Goal: Information Seeking & Learning: Check status

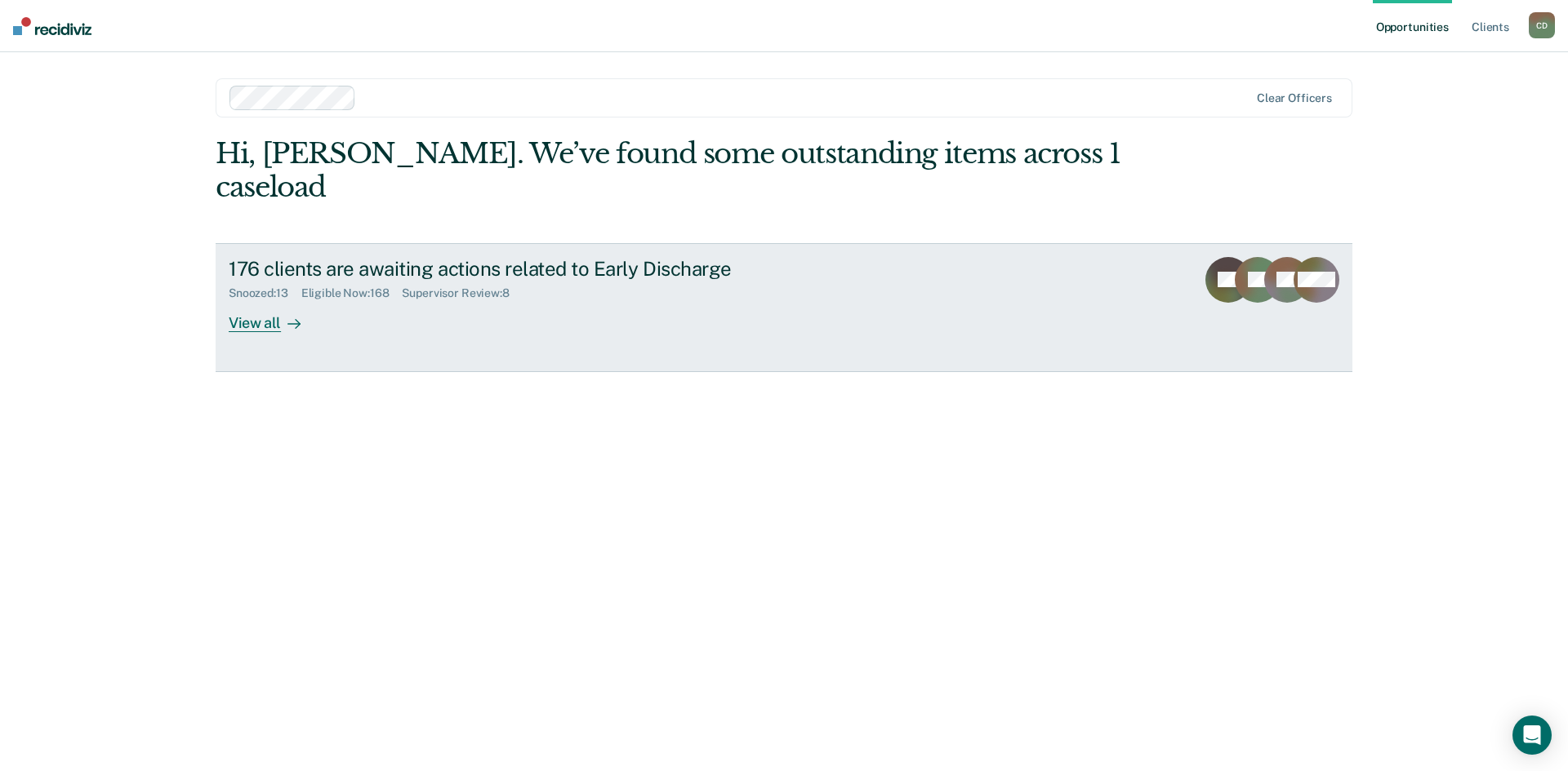
click at [268, 300] on div "View all" at bounding box center [275, 316] width 92 height 32
